Goal: Find specific page/section: Find specific page/section

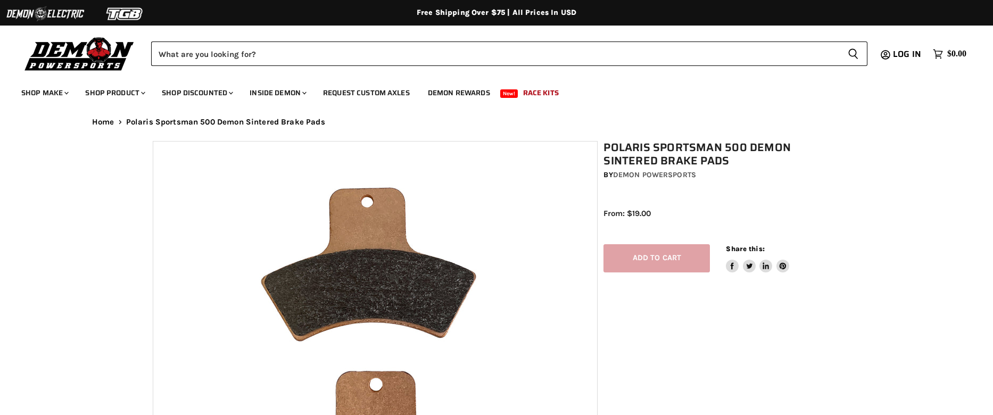
select select "******"
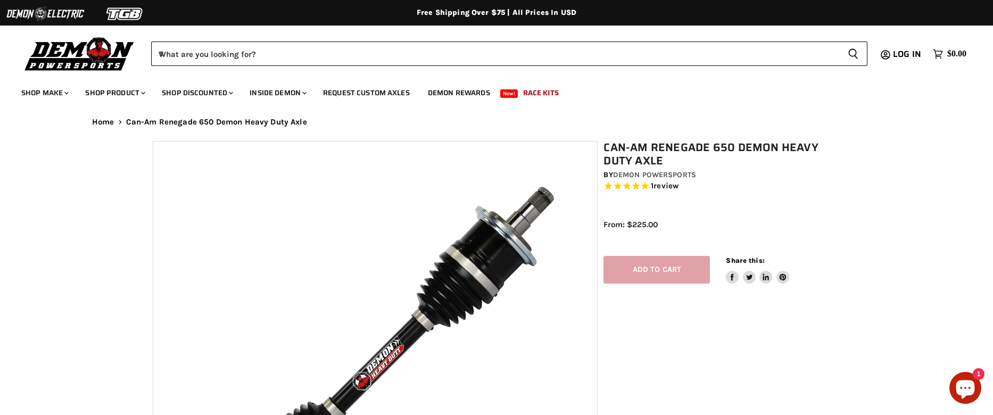
select select "******"
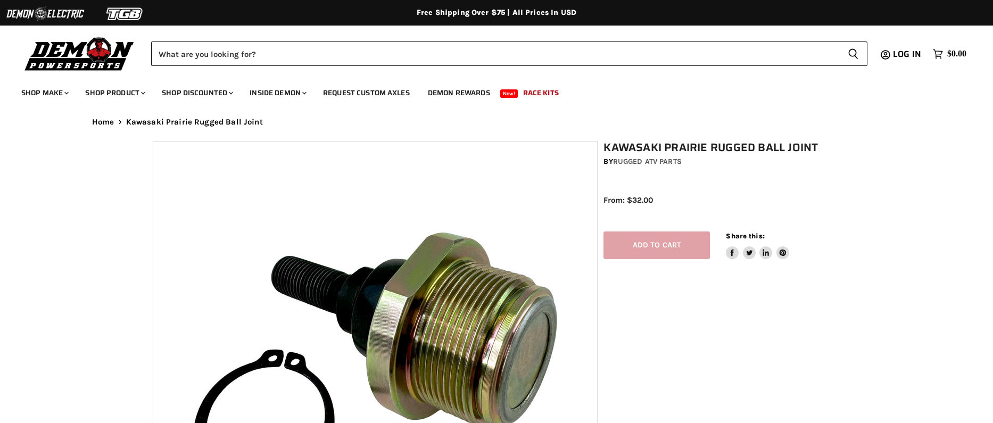
select select "******"
